Goal: Communication & Community: Connect with others

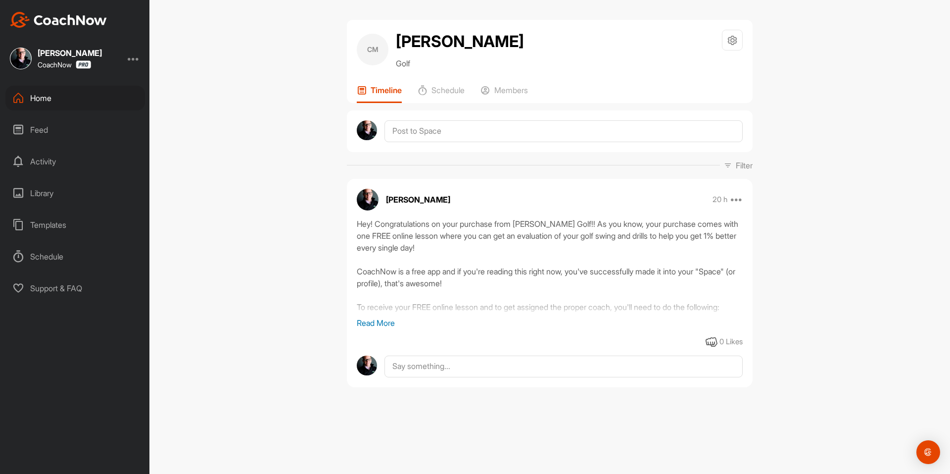
click at [92, 103] on div "Home" at bounding box center [75, 98] width 140 height 25
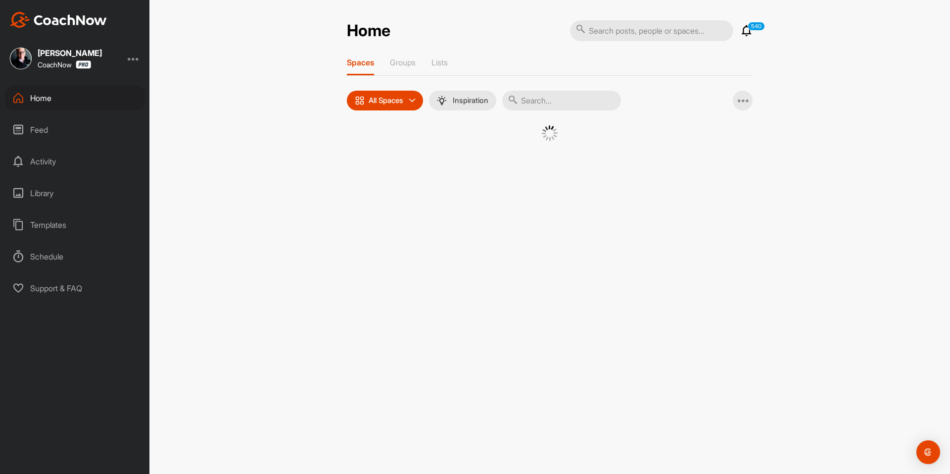
click at [368, 139] on div at bounding box center [550, 145] width 406 height 41
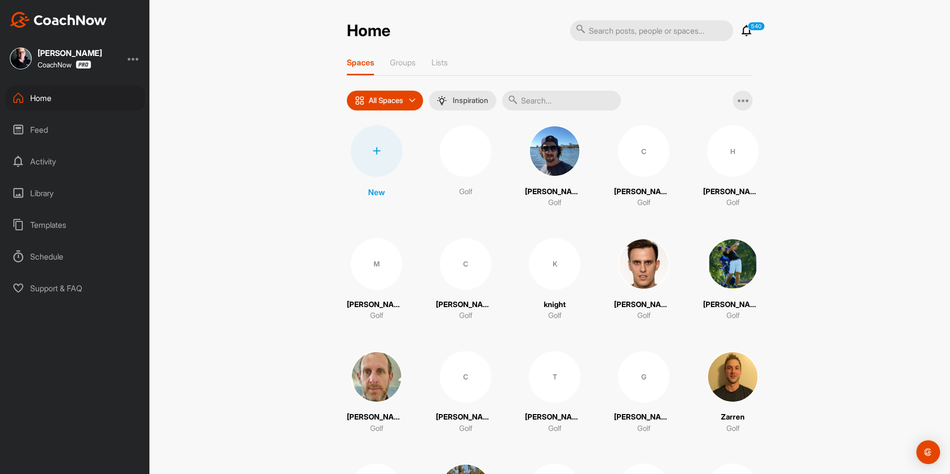
click at [372, 141] on div at bounding box center [376, 150] width 51 height 51
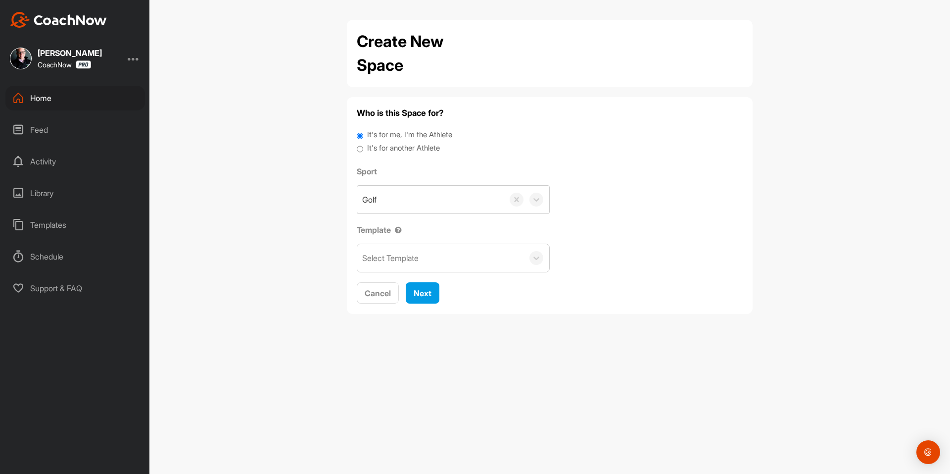
click at [386, 147] on label "It's for another Athlete" at bounding box center [403, 148] width 73 height 11
click at [363, 147] on input "It's for another Athlete" at bounding box center [360, 149] width 6 height 13
radio input "true"
click at [378, 148] on label "It's for another Athlete" at bounding box center [403, 148] width 73 height 11
click at [363, 148] on input "It's for another Athlete" at bounding box center [360, 149] width 6 height 13
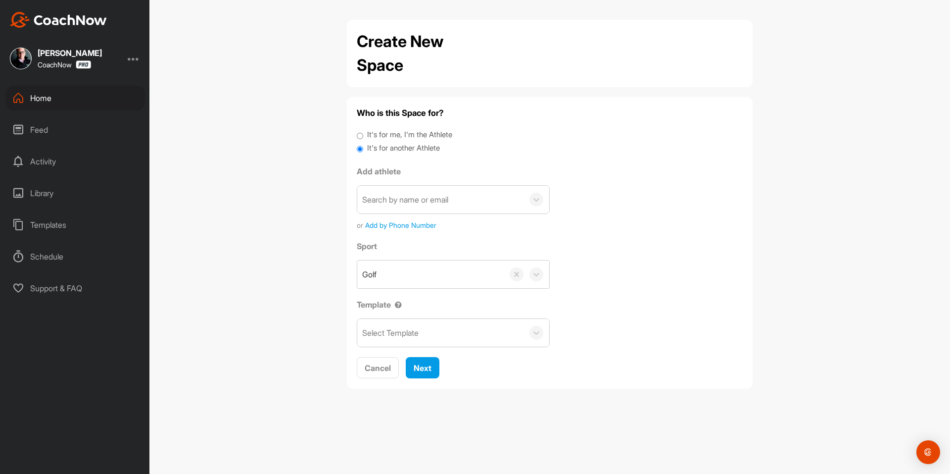
click at [399, 197] on div "Search by name or email" at bounding box center [405, 200] width 86 height 12
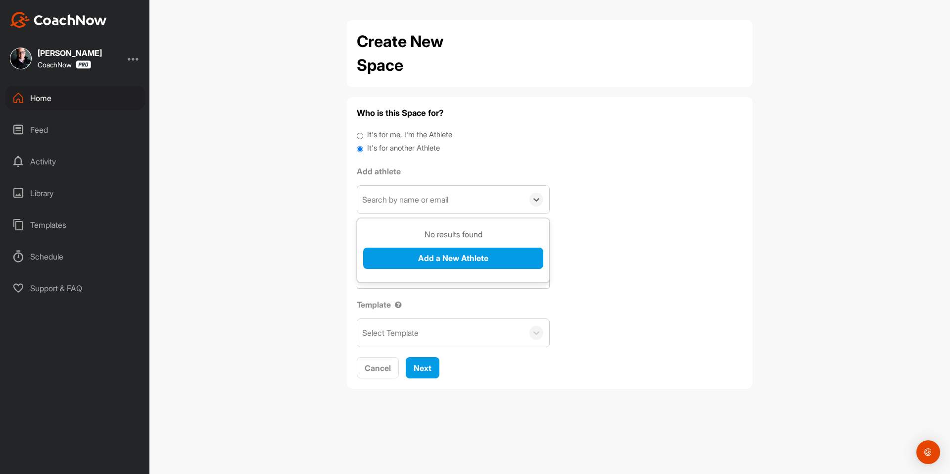
click at [496, 208] on div "Search by name or email" at bounding box center [440, 200] width 166 height 28
click at [392, 203] on div "Search by name or email" at bounding box center [405, 200] width 86 height 12
paste input "gavin.shamblen@outlook.com"
type input "gavin.shamblen@outlook.com"
click at [422, 255] on button "Add a New Athlete" at bounding box center [453, 257] width 180 height 21
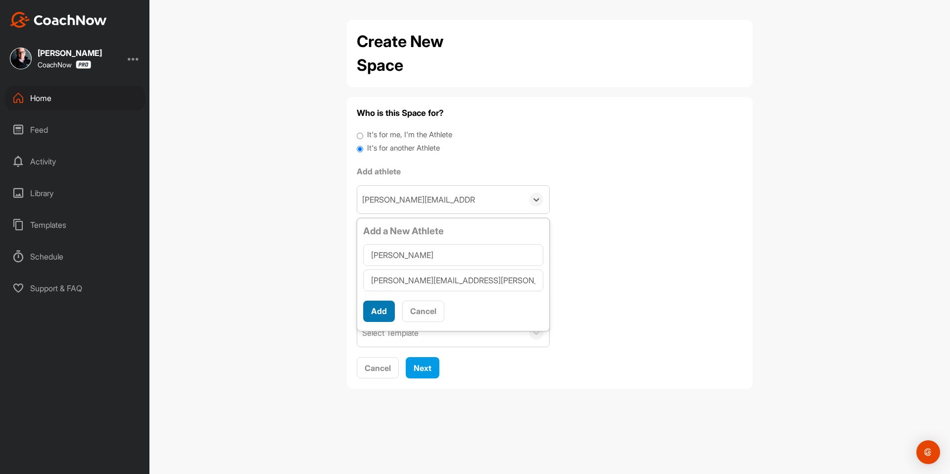
type input "Gavin Shamblen"
click at [378, 310] on button "Add" at bounding box center [379, 310] width 32 height 21
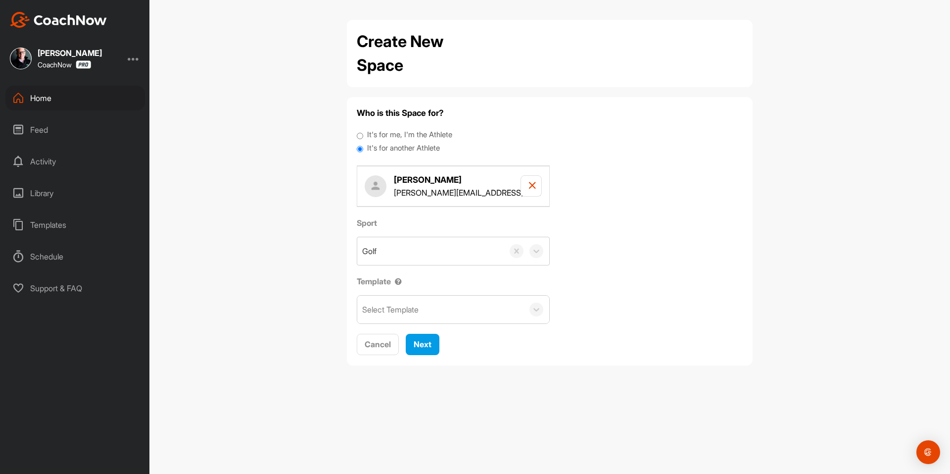
drag, startPoint x: 378, startPoint y: 310, endPoint x: 391, endPoint y: 307, distance: 13.6
click at [391, 307] on div "Select Template" at bounding box center [390, 309] width 56 height 12
drag, startPoint x: 601, startPoint y: 308, endPoint x: 504, endPoint y: 324, distance: 97.8
click at [591, 310] on div "Sport Golf Template Select Template" at bounding box center [550, 270] width 386 height 107
click at [428, 347] on span "Next" at bounding box center [423, 344] width 18 height 10
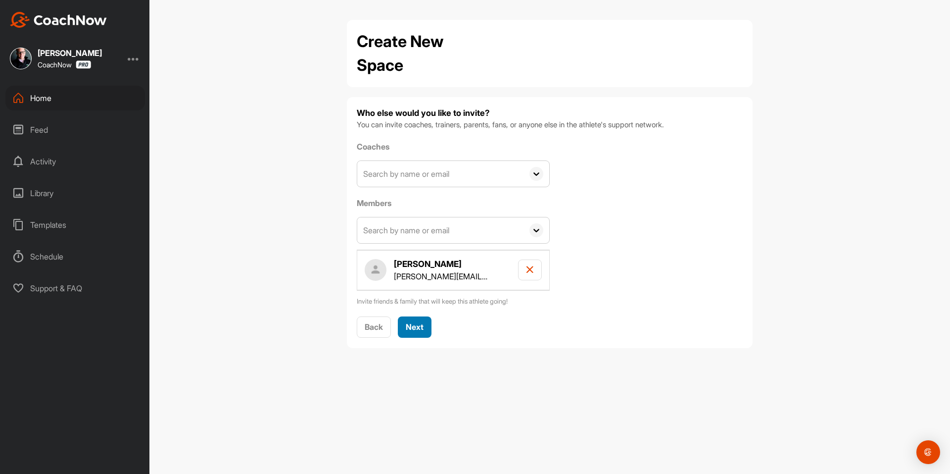
click at [413, 323] on span "Next" at bounding box center [415, 327] width 18 height 10
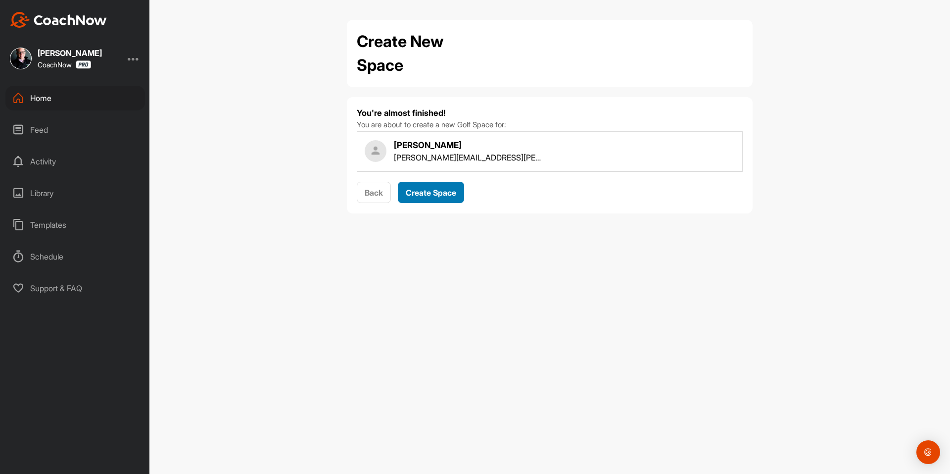
click at [443, 197] on span "Create Space" at bounding box center [431, 193] width 50 height 10
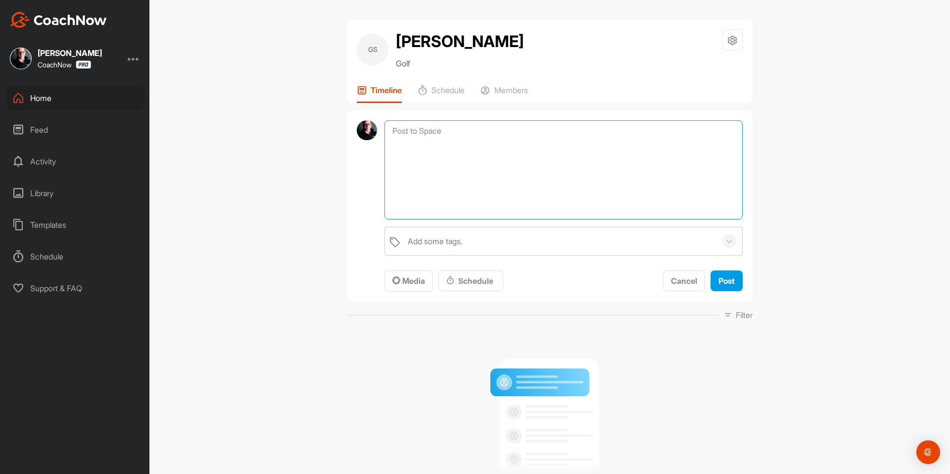
click at [470, 131] on textarea at bounding box center [564, 169] width 358 height 99
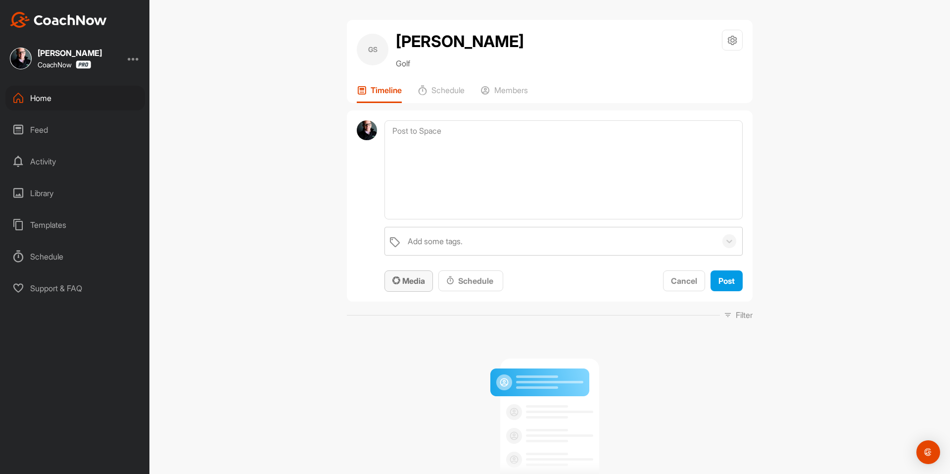
click at [402, 274] on button "Media" at bounding box center [409, 280] width 49 height 21
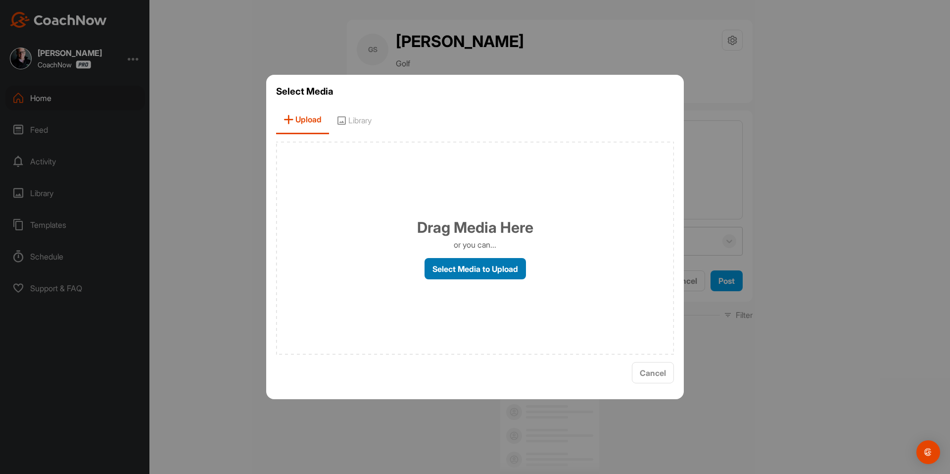
click at [463, 271] on label "Select Media to Upload" at bounding box center [475, 268] width 101 height 21
click at [0, 0] on input "Select Media to Upload" at bounding box center [0, 0] width 0 height 0
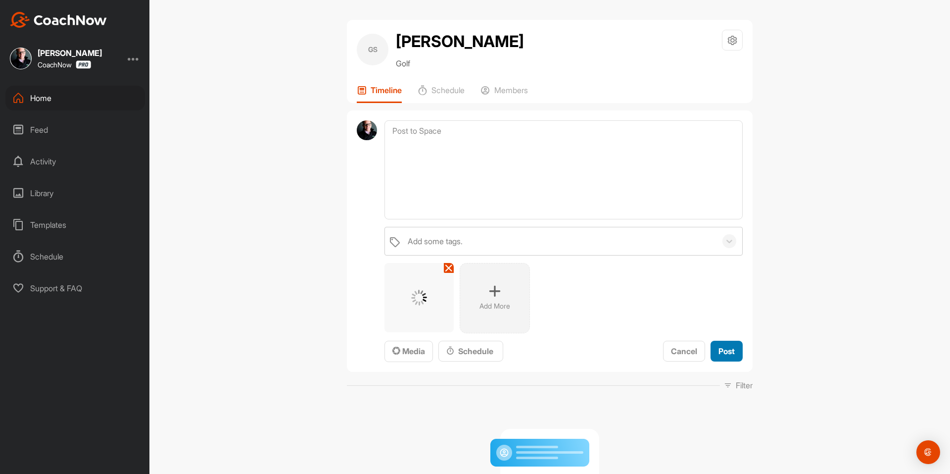
click at [733, 351] on button "Post" at bounding box center [727, 351] width 32 height 21
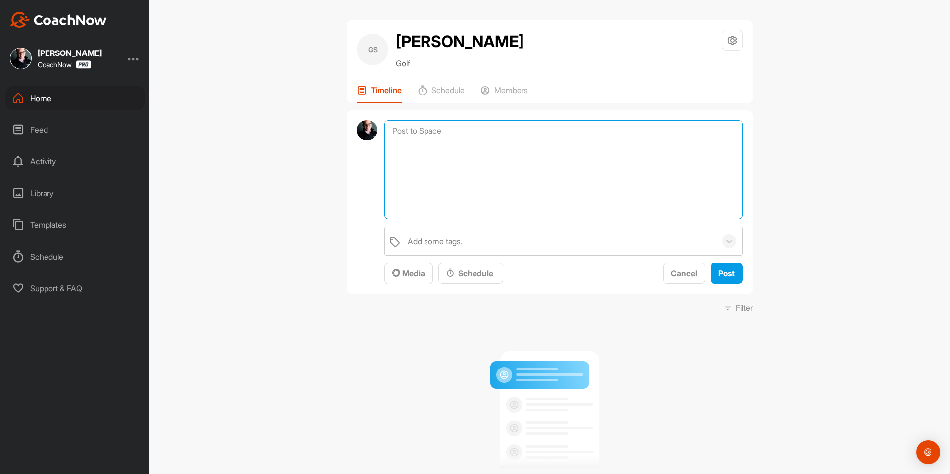
click at [444, 131] on textarea at bounding box center [564, 169] width 358 height 99
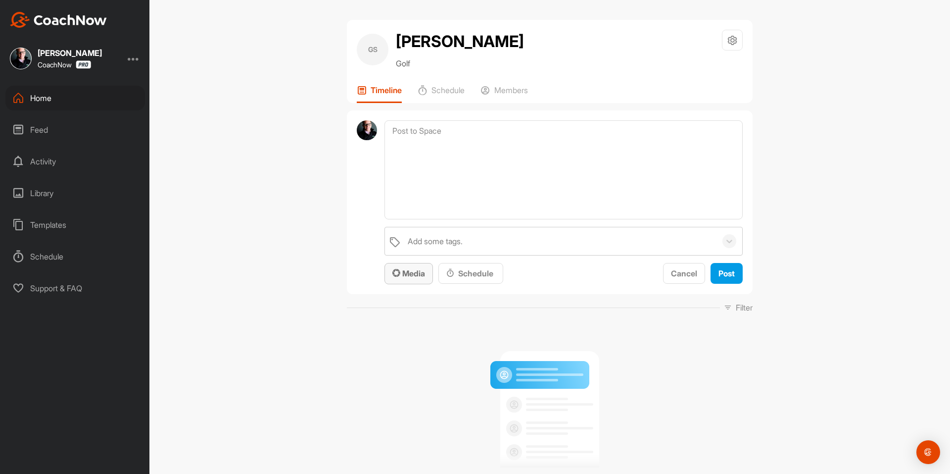
click at [418, 269] on span "Media" at bounding box center [409, 273] width 33 height 10
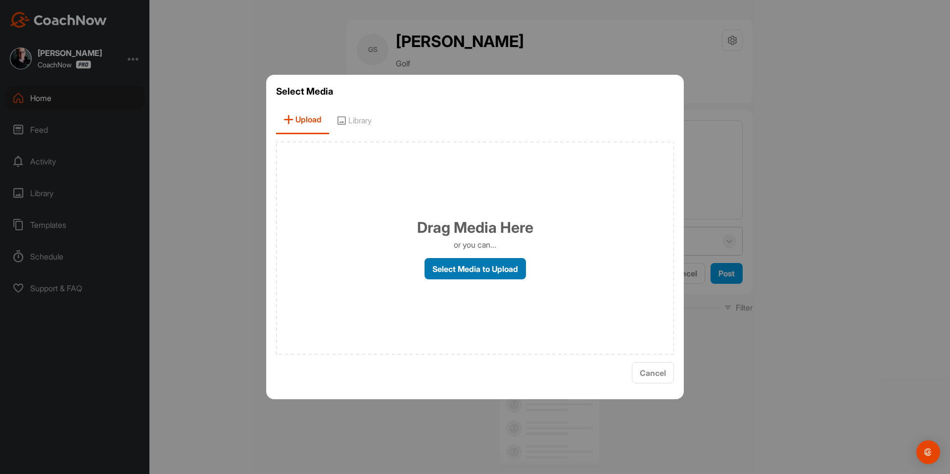
click at [447, 273] on label "Select Media to Upload" at bounding box center [475, 268] width 101 height 21
click at [0, 0] on input "Select Media to Upload" at bounding box center [0, 0] width 0 height 0
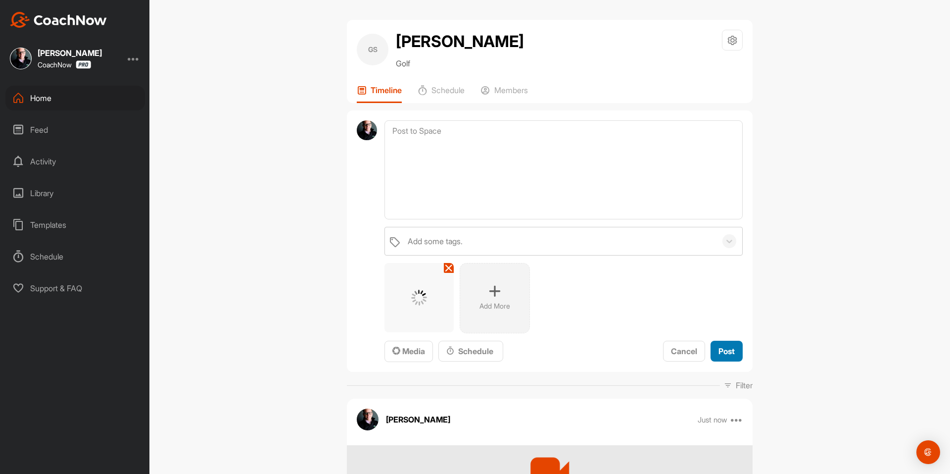
click at [724, 346] on span "Post" at bounding box center [727, 351] width 16 height 10
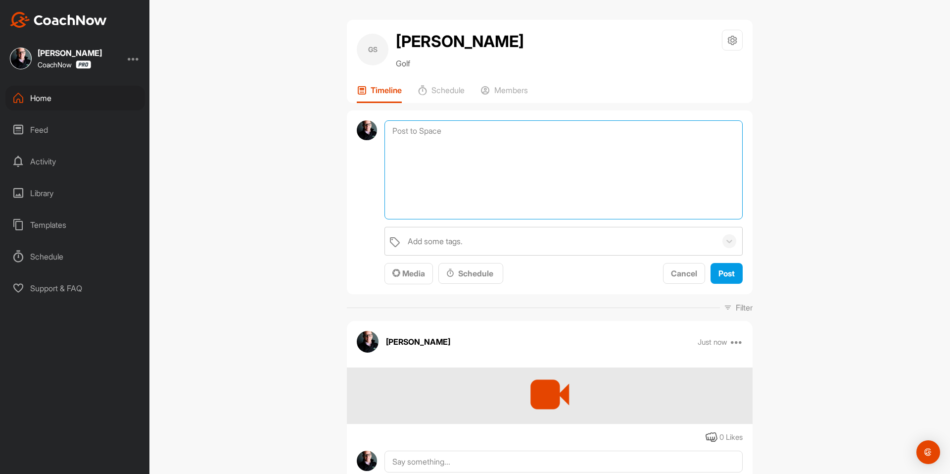
click at [428, 140] on textarea at bounding box center [564, 169] width 358 height 99
paste textarea "Thanks for signing up for an assessment of your golf swing! Your assigned coach…"
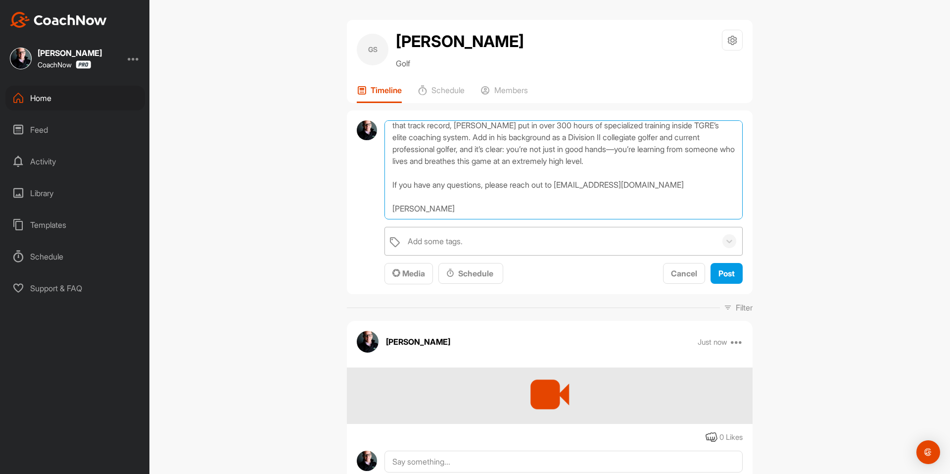
scroll to position [65, 0]
type textarea "Thanks for signing up for an assessment of your golf swing! Your assigned coach…"
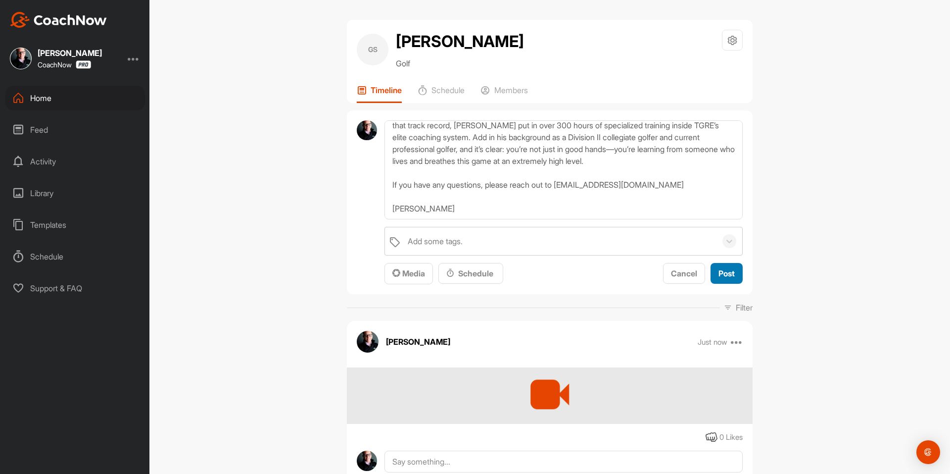
click at [721, 270] on span "Post" at bounding box center [727, 273] width 16 height 10
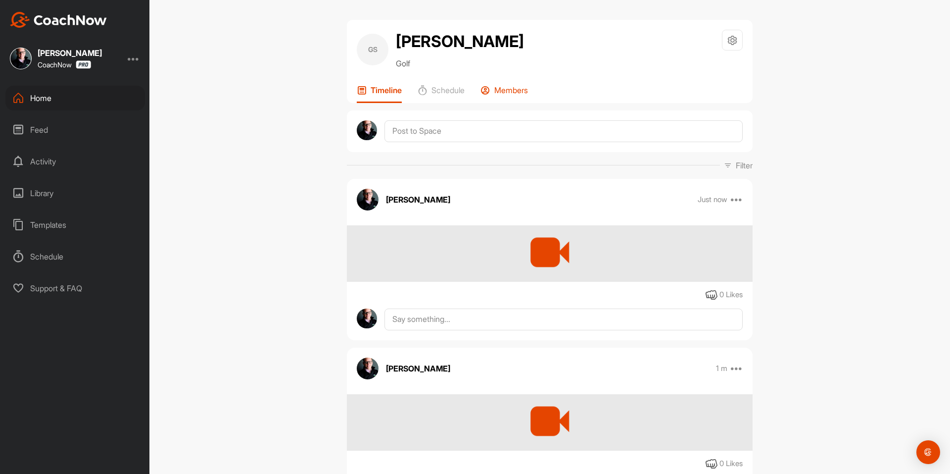
scroll to position [0, 0]
click at [514, 86] on p "Members" at bounding box center [511, 90] width 34 height 10
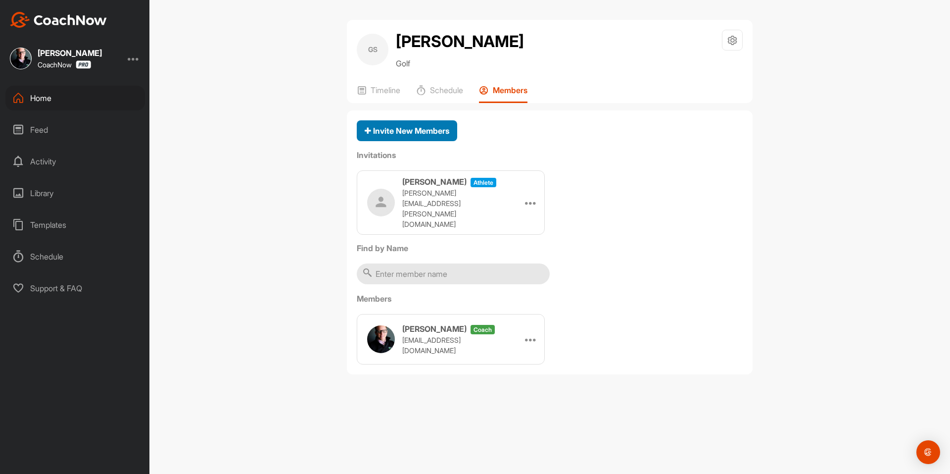
click at [426, 131] on span "Invite New Members" at bounding box center [407, 131] width 85 height 10
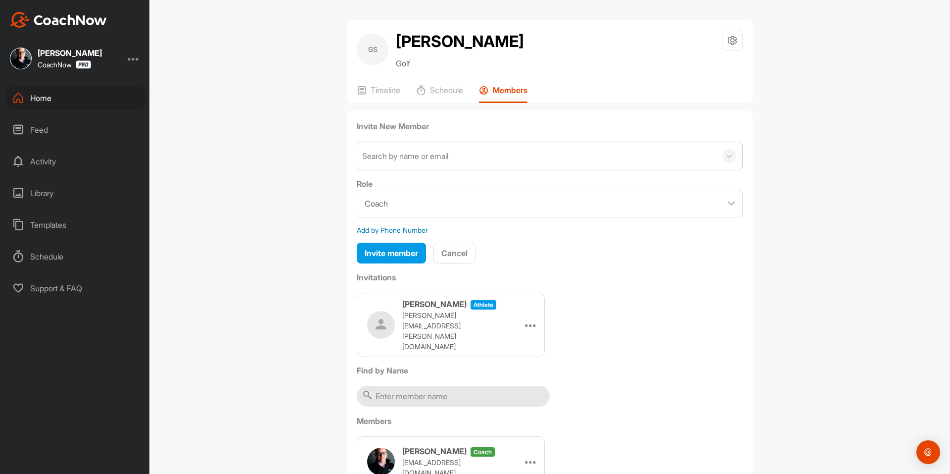
click at [419, 157] on div "Search by name or email" at bounding box center [405, 156] width 86 height 12
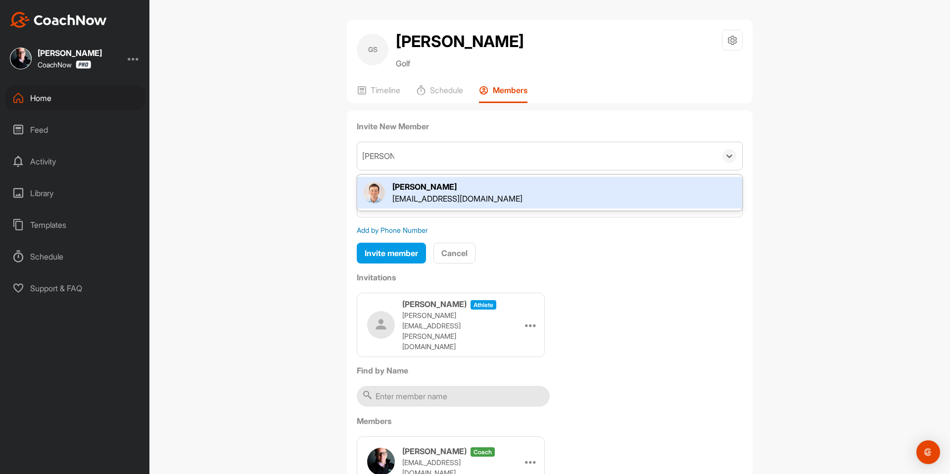
type input "Jack stum"
click at [425, 188] on div "[PERSON_NAME]" at bounding box center [458, 187] width 130 height 12
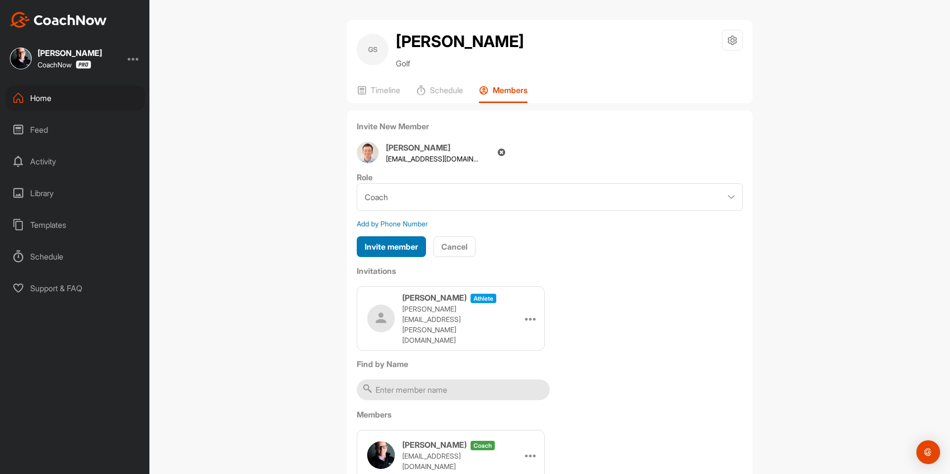
click at [401, 244] on span "Invite member" at bounding box center [391, 247] width 53 height 10
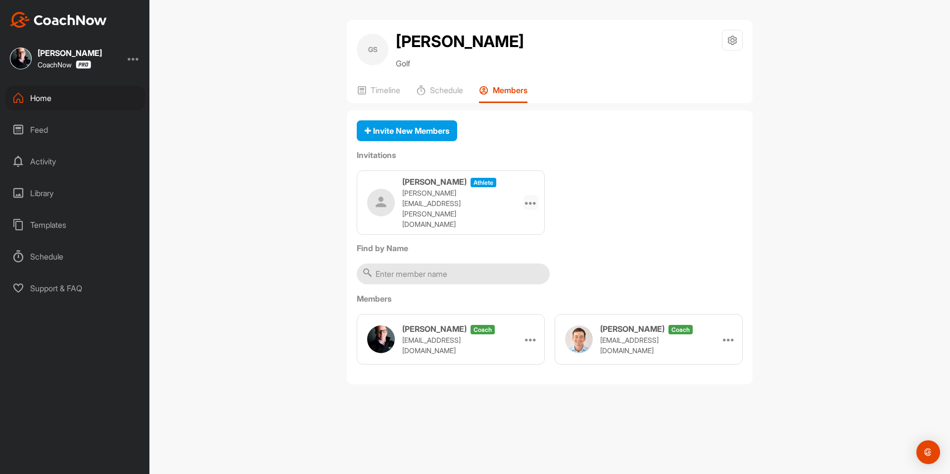
click at [530, 197] on icon at bounding box center [531, 203] width 12 height 12
click at [506, 293] on li "Copy Link" at bounding box center [512, 292] width 53 height 31
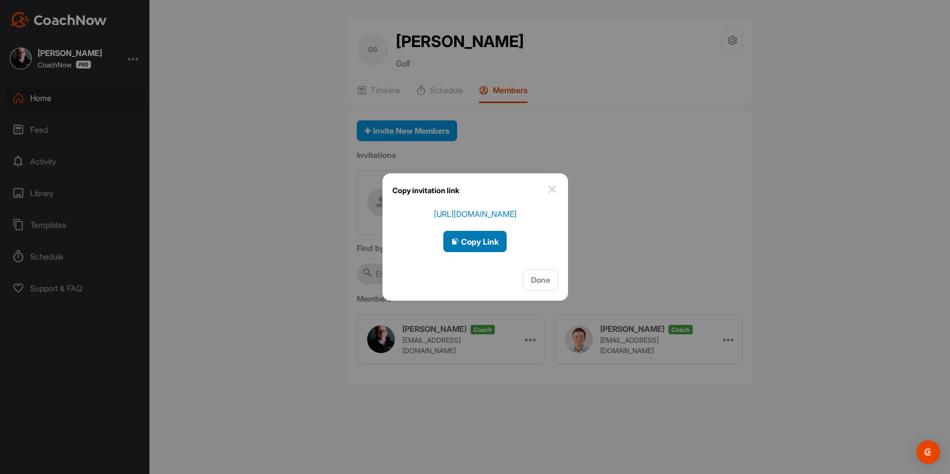
click at [480, 241] on span "Copy Link" at bounding box center [475, 242] width 48 height 10
click at [548, 185] on img at bounding box center [552, 189] width 12 height 12
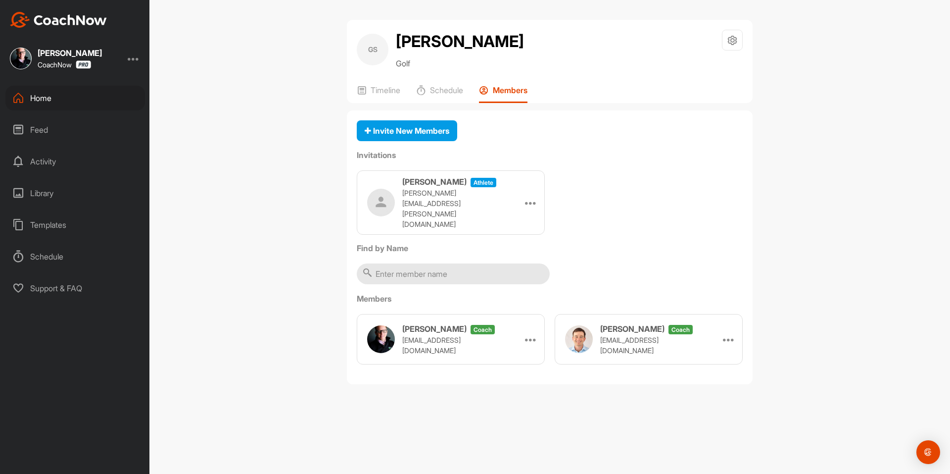
click at [389, 83] on div "GS Gavin Shamblen Golf Space Settings Your Notifications Timeline Schedule Memb…" at bounding box center [550, 61] width 406 height 83
click at [384, 89] on p "Timeline" at bounding box center [386, 90] width 30 height 10
